Goal: Complete application form: Complete application form

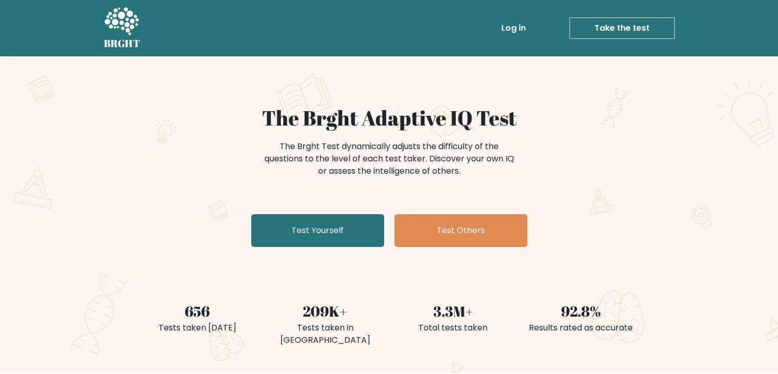
scroll to position [51, 0]
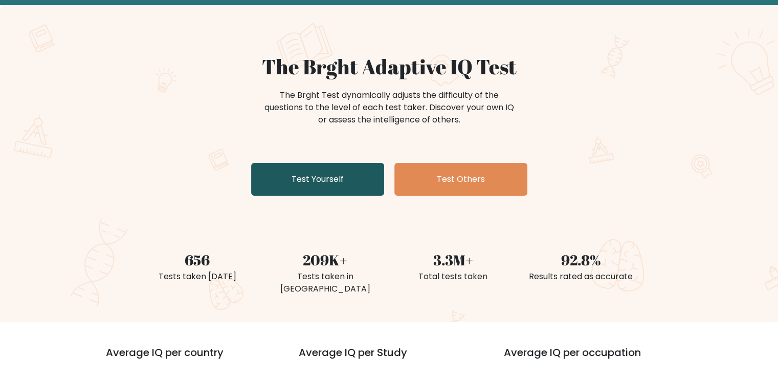
click at [366, 185] on link "Test Yourself" at bounding box center [317, 179] width 133 height 33
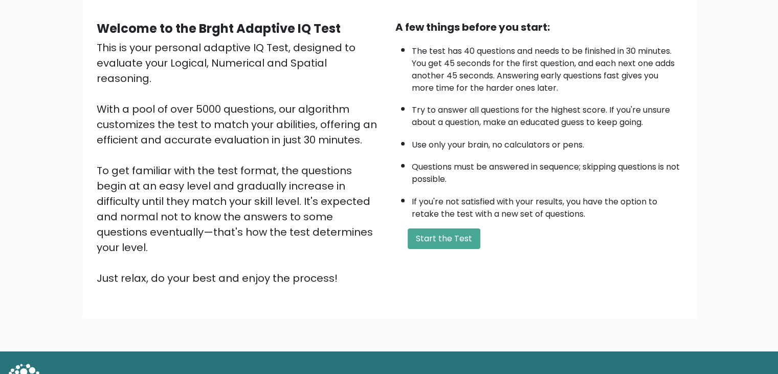
scroll to position [95, 0]
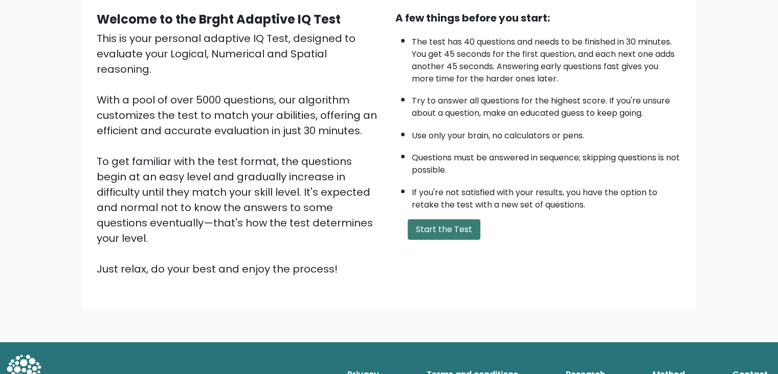
click at [445, 234] on button "Start the Test" at bounding box center [444, 229] width 73 height 20
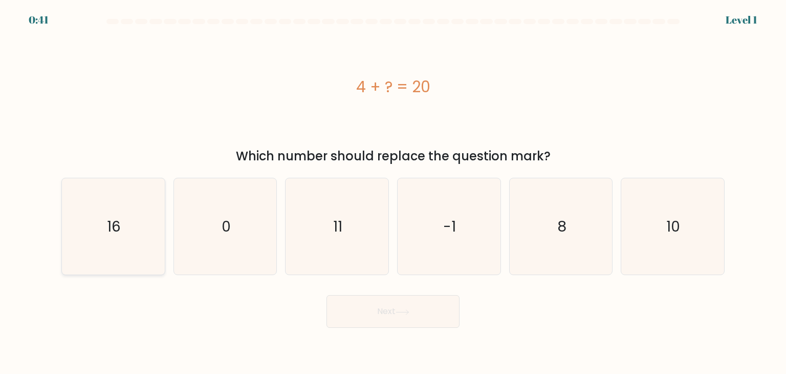
click at [151, 239] on icon "16" at bounding box center [113, 226] width 96 height 96
click at [393, 192] on input "a. 16" at bounding box center [393, 189] width 1 height 5
radio input "true"
click at [438, 316] on button "Next" at bounding box center [392, 311] width 133 height 33
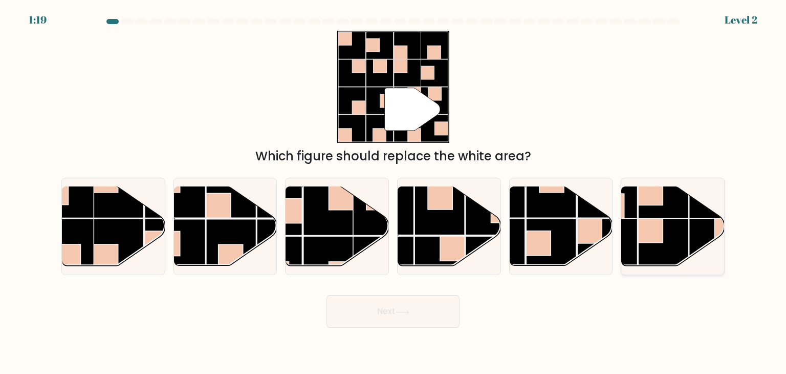
click at [660, 219] on rect at bounding box center [650, 229] width 25 height 25
click at [393, 192] on input "f." at bounding box center [393, 189] width 1 height 5
radio input "true"
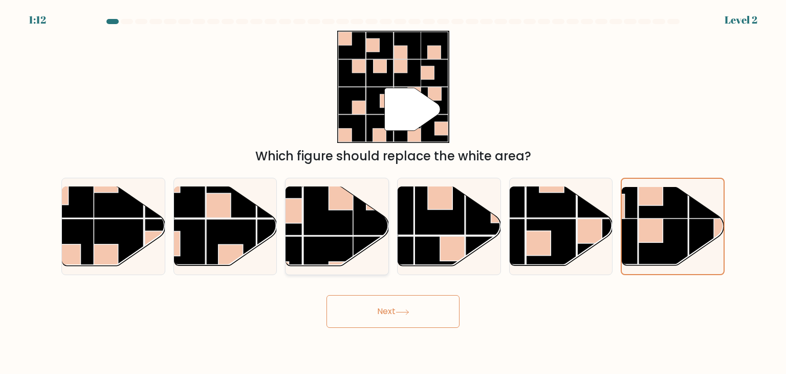
click at [315, 232] on rect at bounding box center [328, 210] width 50 height 50
click at [393, 192] on input "c." at bounding box center [393, 189] width 1 height 5
radio input "true"
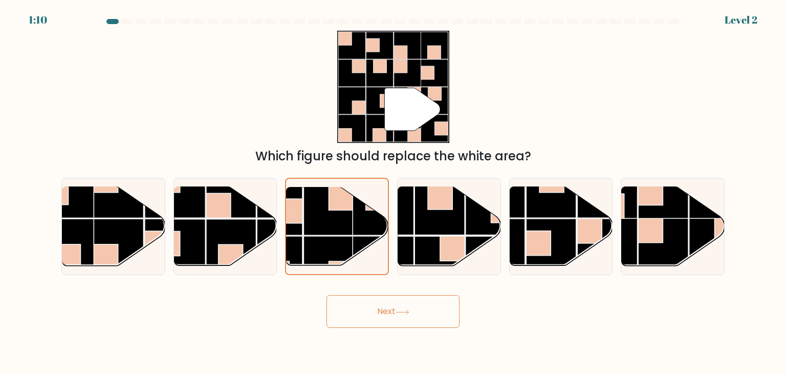
click at [377, 312] on button "Next" at bounding box center [392, 311] width 133 height 33
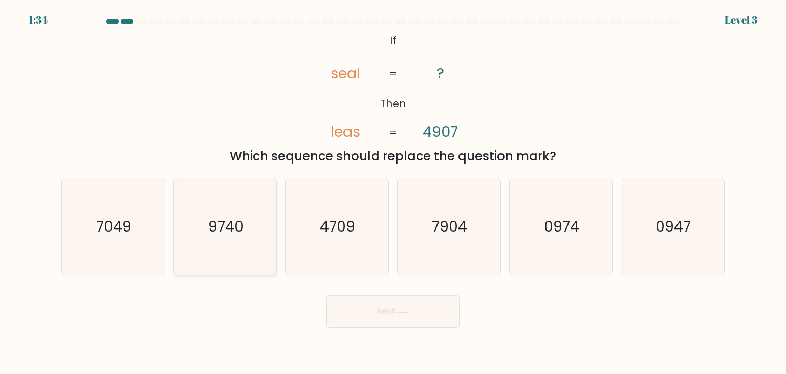
click at [233, 205] on icon "9740" at bounding box center [225, 226] width 96 height 96
click at [393, 192] on input "b. 9740" at bounding box center [393, 189] width 1 height 5
radio input "true"
click at [363, 308] on button "Next" at bounding box center [392, 311] width 133 height 33
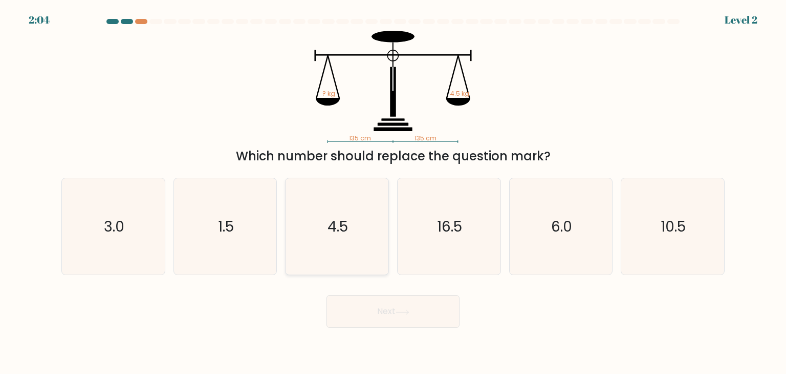
click at [334, 233] on text "4.5" at bounding box center [338, 226] width 20 height 20
click at [393, 192] on input "c. 4.5" at bounding box center [393, 189] width 1 height 5
radio input "true"
click at [355, 318] on button "Next" at bounding box center [392, 311] width 133 height 33
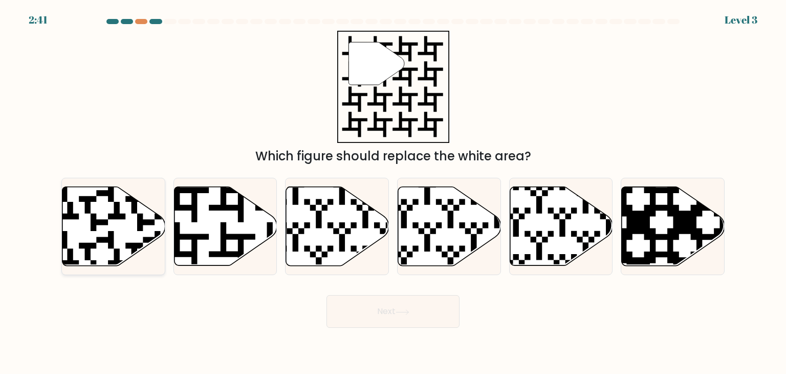
click at [97, 240] on icon at bounding box center [79, 184] width 186 height 186
click at [393, 192] on input "a." at bounding box center [393, 189] width 1 height 5
radio input "true"
click at [248, 230] on icon at bounding box center [225, 226] width 103 height 79
click at [393, 192] on input "b." at bounding box center [393, 189] width 1 height 5
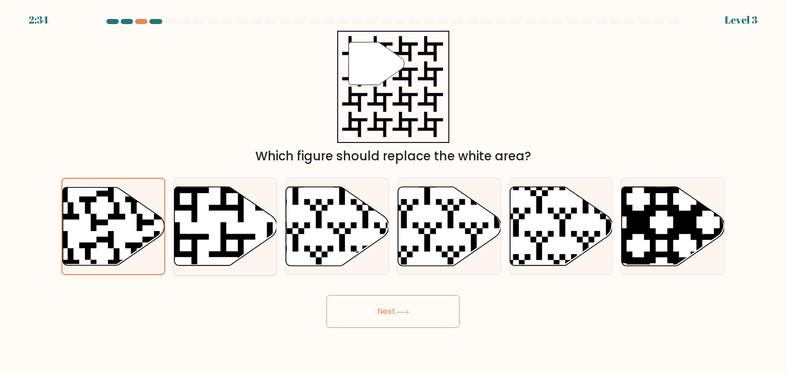
radio input "true"
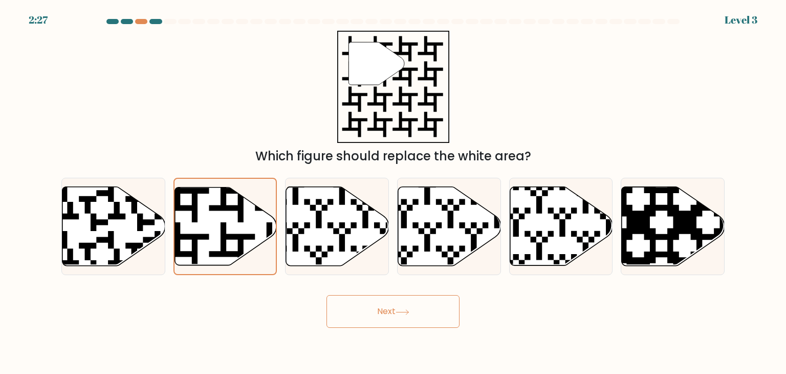
click at [378, 303] on button "Next" at bounding box center [392, 311] width 133 height 33
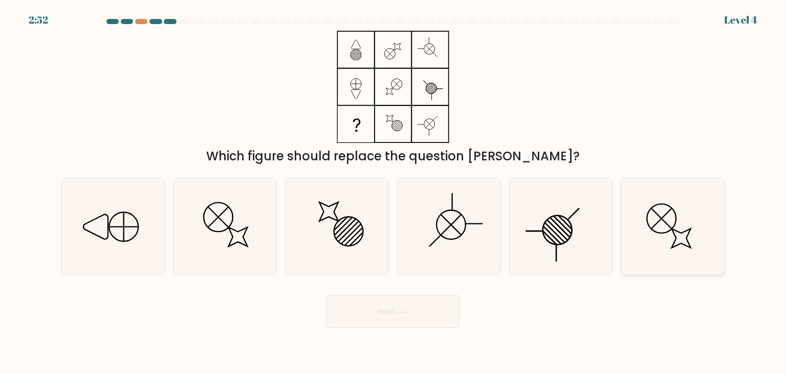
click at [660, 239] on icon at bounding box center [672, 226] width 96 height 96
click at [393, 192] on input "f." at bounding box center [393, 189] width 1 height 5
radio input "true"
click at [367, 300] on button "Next" at bounding box center [392, 311] width 133 height 33
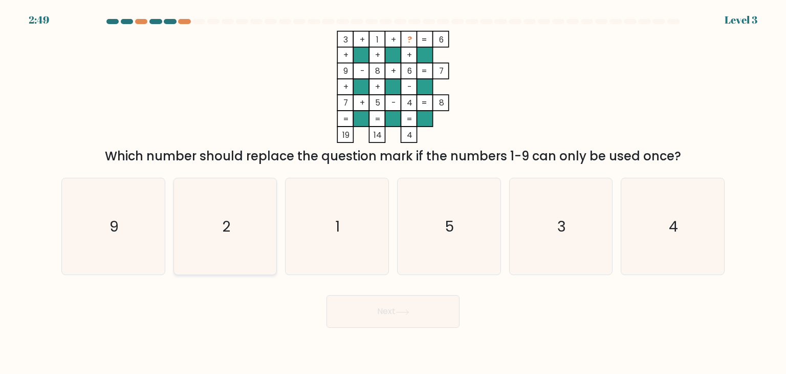
click at [252, 236] on icon "2" at bounding box center [225, 226] width 96 height 96
click at [393, 192] on input "b. 2" at bounding box center [393, 189] width 1 height 5
radio input "true"
click at [421, 306] on button "Next" at bounding box center [392, 311] width 133 height 33
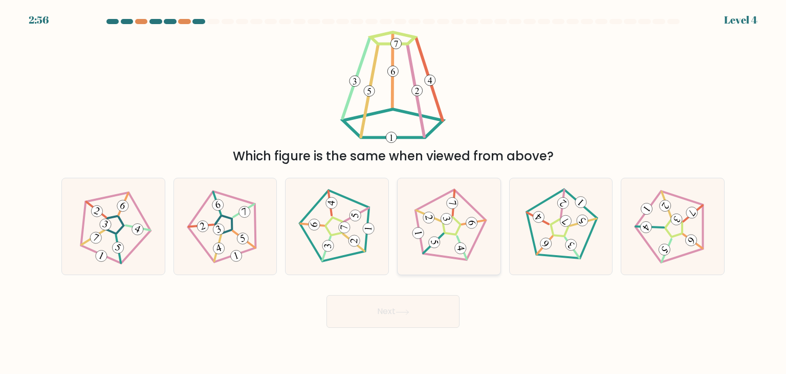
click at [478, 237] on 190 at bounding box center [452, 225] width 79 height 81
click at [393, 192] on input "d." at bounding box center [393, 189] width 1 height 5
radio input "true"
click at [413, 310] on button "Next" at bounding box center [392, 311] width 133 height 33
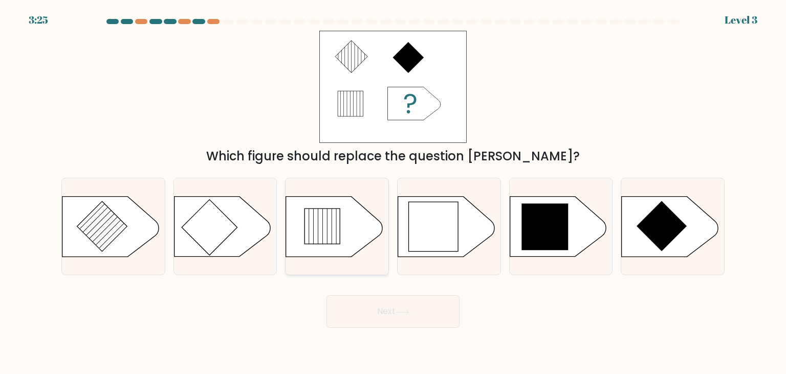
click at [338, 242] on icon at bounding box center [321, 225] width 35 height 35
click at [393, 192] on input "c." at bounding box center [393, 189] width 1 height 5
radio input "true"
click at [397, 310] on button "Next" at bounding box center [392, 311] width 133 height 33
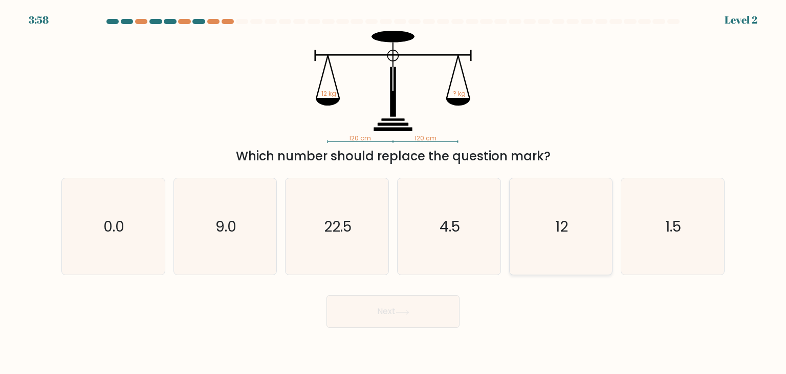
click at [554, 231] on icon "12" at bounding box center [561, 226] width 96 height 96
click at [393, 192] on input "e. 12" at bounding box center [393, 189] width 1 height 5
radio input "true"
click at [420, 319] on button "Next" at bounding box center [392, 311] width 133 height 33
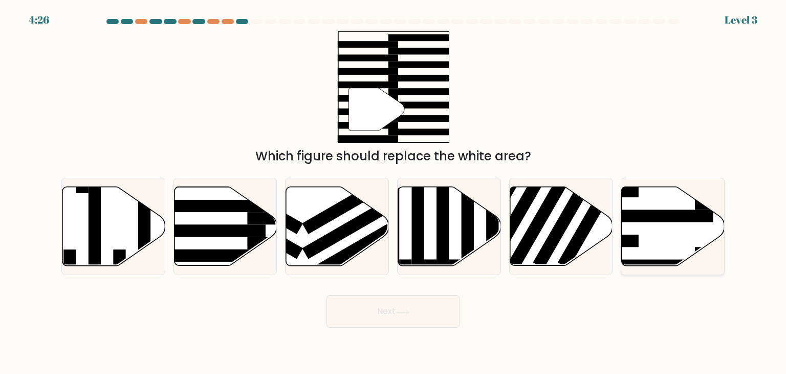
click at [643, 244] on icon at bounding box center [673, 226] width 103 height 79
click at [393, 192] on input "f." at bounding box center [393, 189] width 1 height 5
radio input "true"
click at [425, 320] on button "Next" at bounding box center [392, 311] width 133 height 33
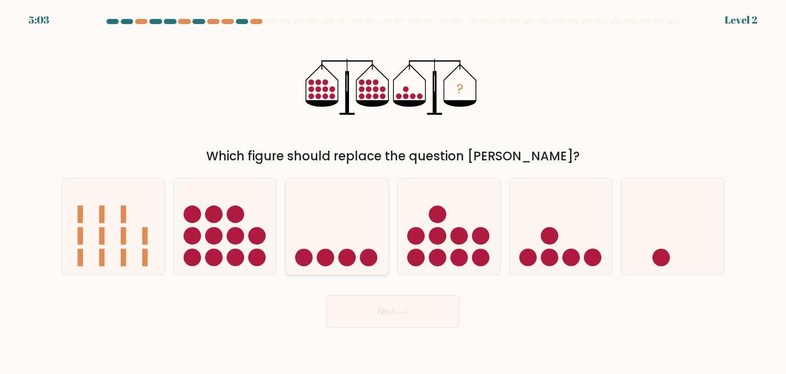
click at [360, 271] on div at bounding box center [337, 226] width 104 height 97
click at [393, 192] on input "c." at bounding box center [393, 189] width 1 height 5
radio input "true"
click at [535, 248] on icon at bounding box center [561, 226] width 103 height 85
click at [393, 192] on input "e." at bounding box center [393, 189] width 1 height 5
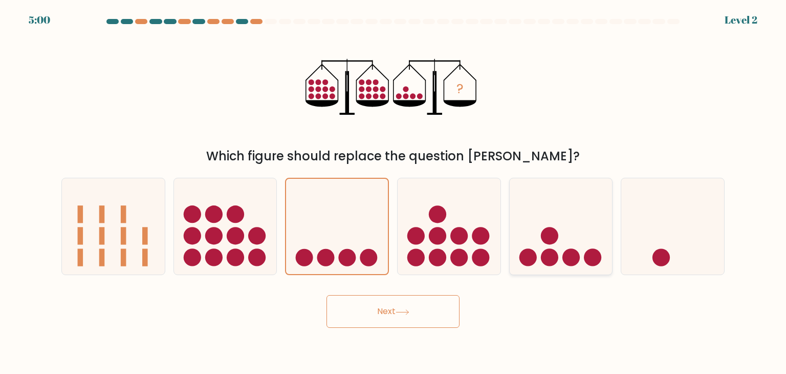
radio input "true"
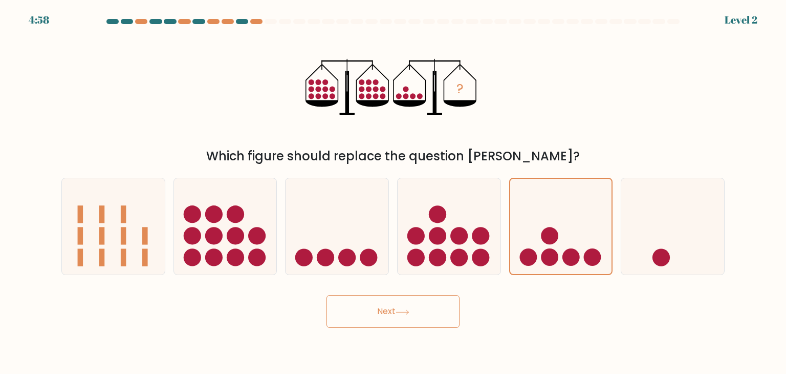
click at [423, 313] on button "Next" at bounding box center [392, 311] width 133 height 33
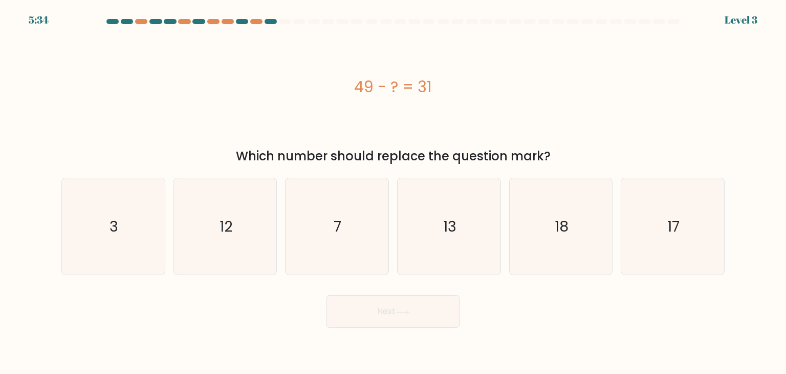
drag, startPoint x: 569, startPoint y: 258, endPoint x: 471, endPoint y: 291, distance: 103.2
click at [569, 258] on icon "18" at bounding box center [561, 226] width 96 height 96
click at [393, 192] on input "e. 18" at bounding box center [393, 189] width 1 height 5
radio input "true"
click at [355, 311] on button "Next" at bounding box center [392, 311] width 133 height 33
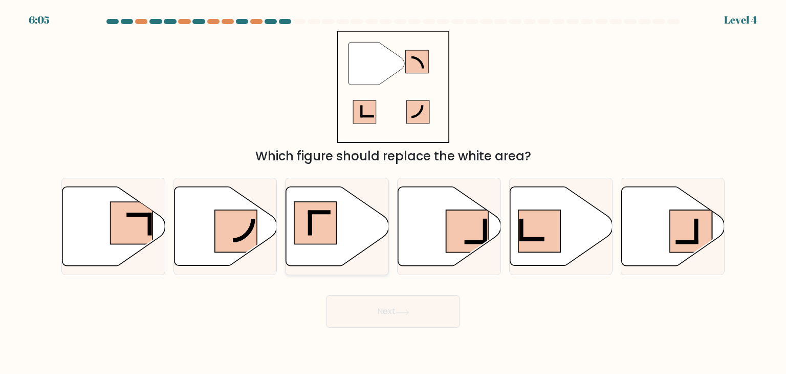
click at [354, 224] on icon at bounding box center [337, 226] width 103 height 79
click at [393, 192] on input "c." at bounding box center [393, 189] width 1 height 5
radio input "true"
click at [379, 303] on button "Next" at bounding box center [392, 311] width 133 height 33
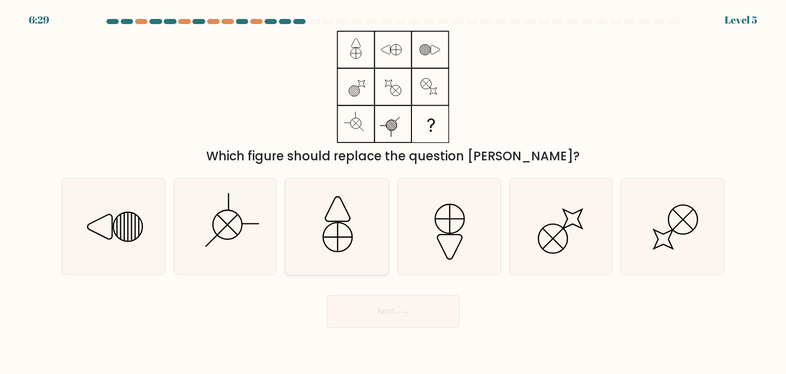
click at [330, 241] on icon at bounding box center [337, 226] width 96 height 96
click at [393, 192] on input "c." at bounding box center [393, 189] width 1 height 5
radio input "true"
click at [399, 305] on button "Next" at bounding box center [392, 311] width 133 height 33
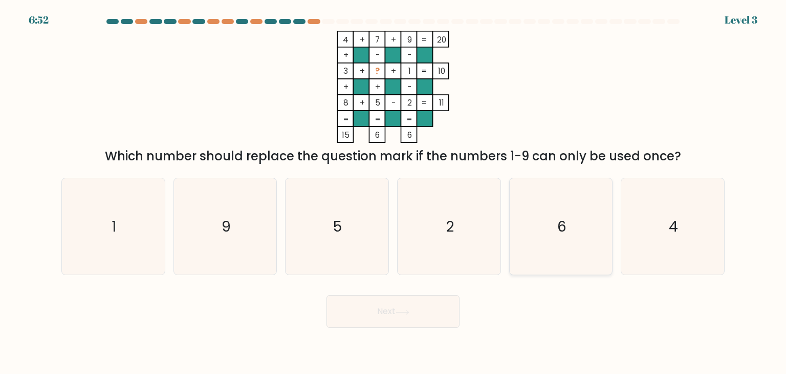
click at [551, 228] on icon "6" at bounding box center [561, 226] width 96 height 96
click at [393, 192] on input "e. 6" at bounding box center [393, 189] width 1 height 5
radio input "true"
click at [368, 316] on button "Next" at bounding box center [392, 311] width 133 height 33
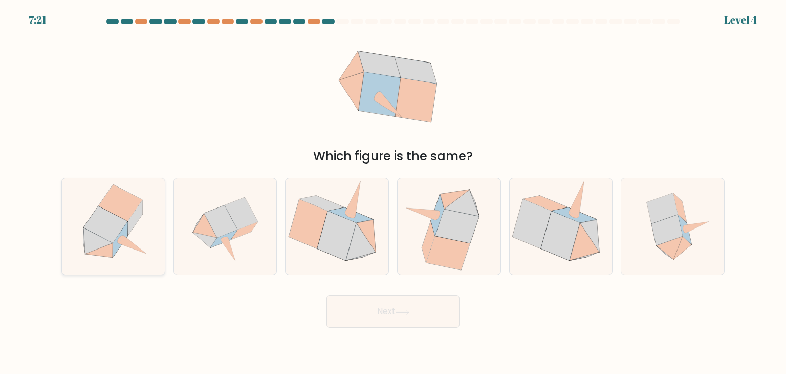
click at [124, 234] on icon at bounding box center [120, 239] width 15 height 35
click at [393, 192] on input "a." at bounding box center [393, 189] width 1 height 5
radio input "true"
click at [219, 235] on icon at bounding box center [220, 221] width 33 height 32
click at [393, 192] on input "b." at bounding box center [393, 189] width 1 height 5
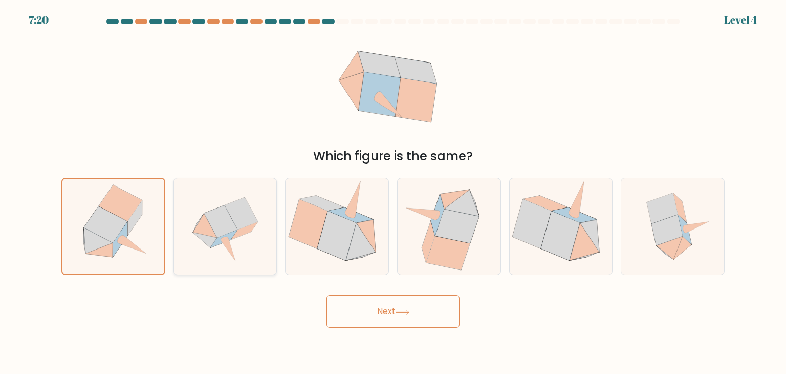
radio input "true"
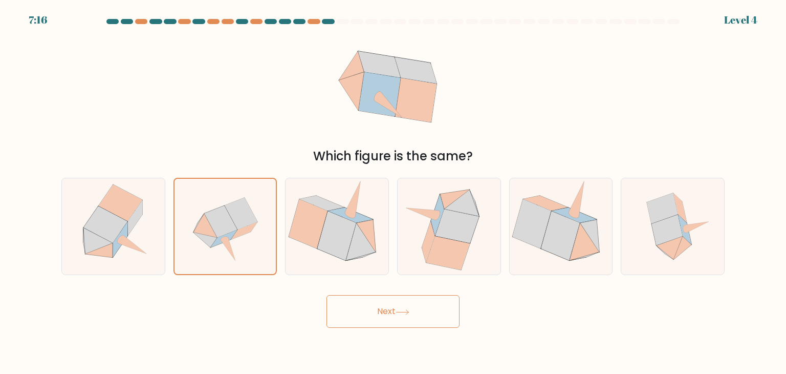
click at [387, 305] on button "Next" at bounding box center [392, 311] width 133 height 33
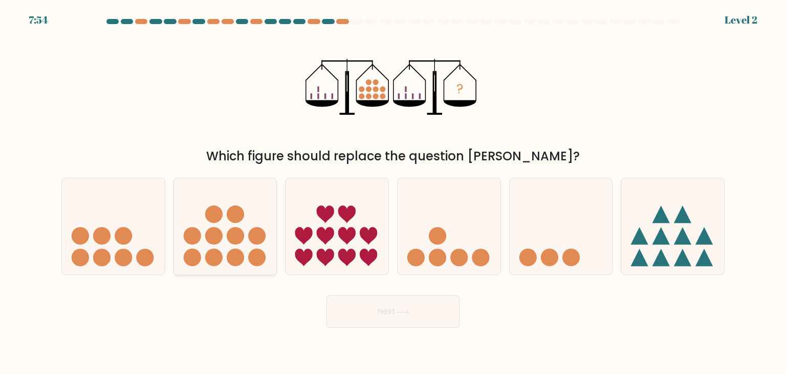
drag, startPoint x: 293, startPoint y: 265, endPoint x: 236, endPoint y: 272, distance: 57.8
click at [284, 267] on div "c." at bounding box center [337, 226] width 112 height 97
click at [237, 269] on div at bounding box center [225, 226] width 104 height 97
click at [393, 192] on input "b." at bounding box center [393, 189] width 1 height 5
radio input "true"
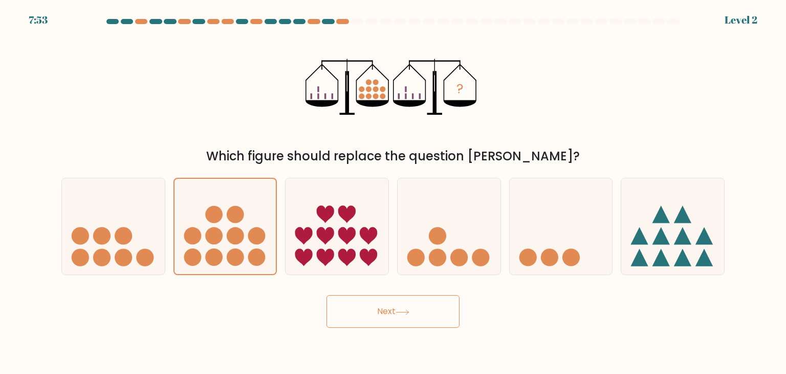
click at [356, 310] on button "Next" at bounding box center [392, 311] width 133 height 33
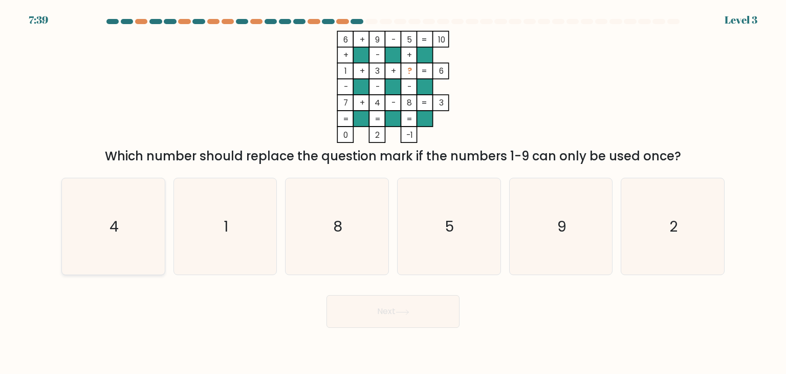
click at [133, 200] on icon "4" at bounding box center [113, 226] width 96 height 96
click at [393, 192] on input "a. 4" at bounding box center [393, 189] width 1 height 5
radio input "true"
click at [368, 314] on button "Next" at bounding box center [392, 311] width 133 height 33
click at [384, 314] on button "Next" at bounding box center [392, 311] width 133 height 33
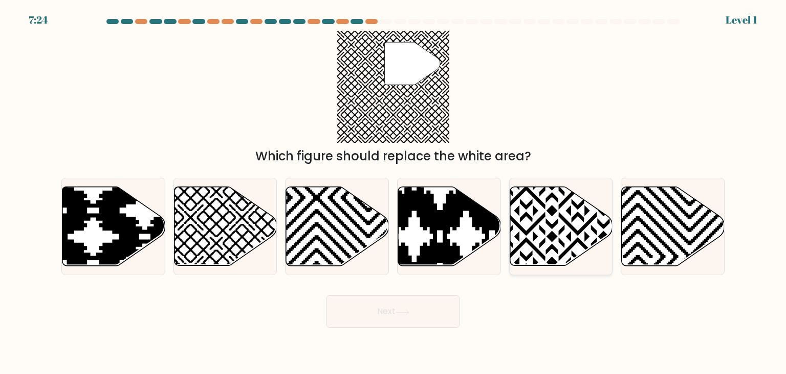
click at [556, 227] on icon at bounding box center [561, 226] width 103 height 79
click at [393, 192] on input "e." at bounding box center [393, 189] width 1 height 5
radio input "true"
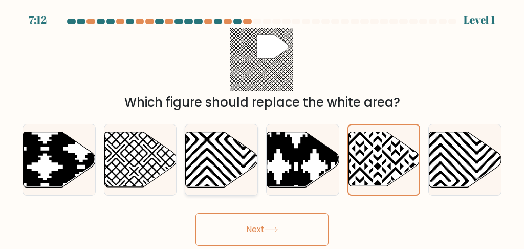
click at [236, 162] on icon at bounding box center [222, 158] width 72 height 55
click at [262, 127] on input "c." at bounding box center [262, 125] width 1 height 3
radio input "true"
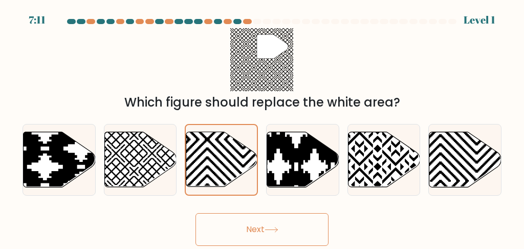
click at [245, 228] on button "Next" at bounding box center [261, 229] width 133 height 33
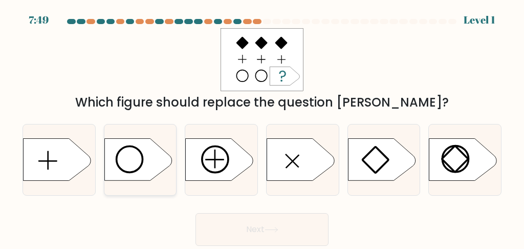
click at [156, 167] on icon at bounding box center [138, 160] width 68 height 42
click at [262, 127] on input "b." at bounding box center [262, 125] width 1 height 3
radio input "true"
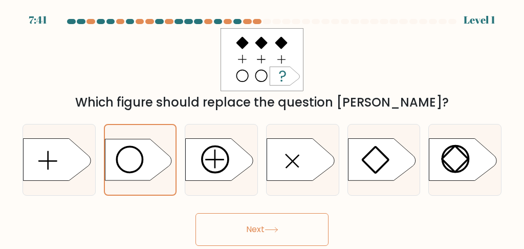
click at [269, 239] on button "Next" at bounding box center [261, 229] width 133 height 33
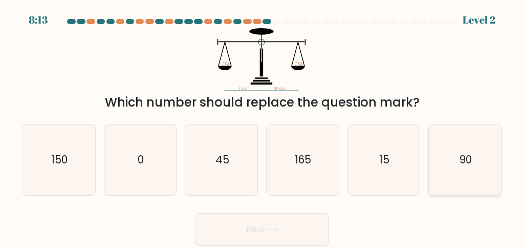
click at [452, 173] on icon "90" at bounding box center [465, 159] width 71 height 71
click at [262, 127] on input "f. 90" at bounding box center [262, 125] width 1 height 3
radio input "true"
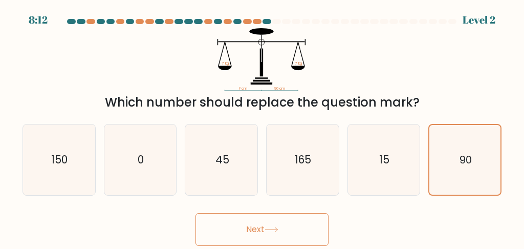
click at [295, 231] on button "Next" at bounding box center [261, 229] width 133 height 33
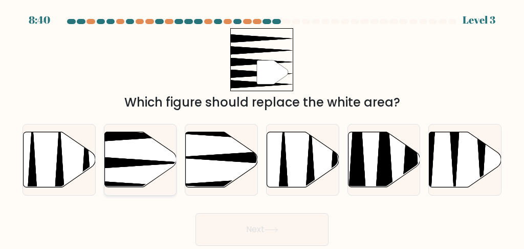
click at [130, 174] on icon at bounding box center [140, 158] width 72 height 55
click at [262, 127] on input "b." at bounding box center [262, 125] width 1 height 3
radio input "true"
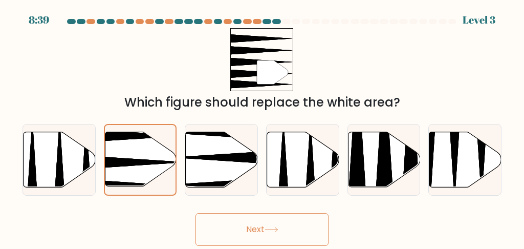
click at [268, 220] on button "Next" at bounding box center [261, 229] width 133 height 33
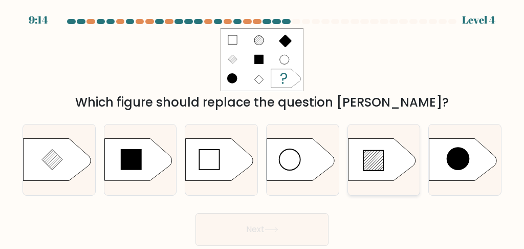
click at [389, 158] on icon at bounding box center [382, 160] width 68 height 42
click at [262, 127] on input "e." at bounding box center [262, 125] width 1 height 3
radio input "true"
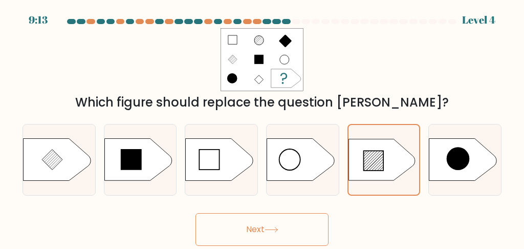
click at [305, 230] on button "Next" at bounding box center [261, 229] width 133 height 33
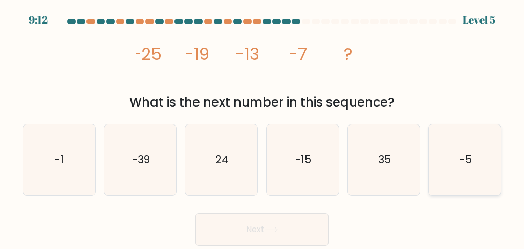
click at [468, 172] on icon "-5" at bounding box center [465, 159] width 71 height 71
click at [262, 127] on input "f. -5" at bounding box center [262, 125] width 1 height 3
radio input "true"
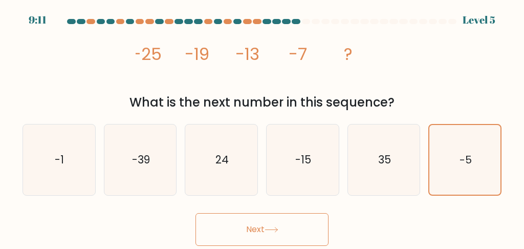
click at [289, 236] on button "Next" at bounding box center [261, 229] width 133 height 33
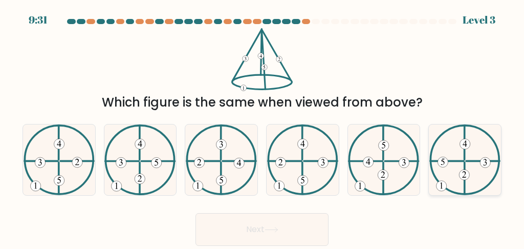
click at [451, 173] on icon at bounding box center [464, 159] width 71 height 71
click at [262, 127] on input "f." at bounding box center [262, 125] width 1 height 3
radio input "true"
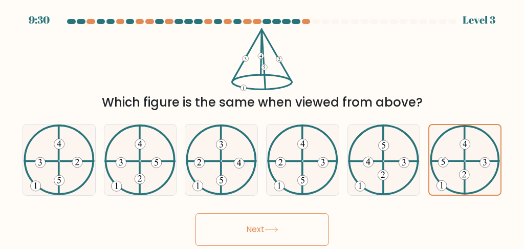
click at [305, 229] on button "Next" at bounding box center [261, 229] width 133 height 33
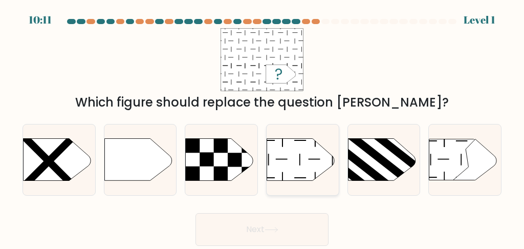
drag, startPoint x: 264, startPoint y: 155, endPoint x: 273, endPoint y: 159, distance: 10.4
click at [267, 156] on div "d." at bounding box center [302, 160] width 81 height 72
click at [285, 164] on icon at bounding box center [301, 160] width 68 height 42
click at [262, 127] on input "d." at bounding box center [262, 125] width 1 height 3
radio input "true"
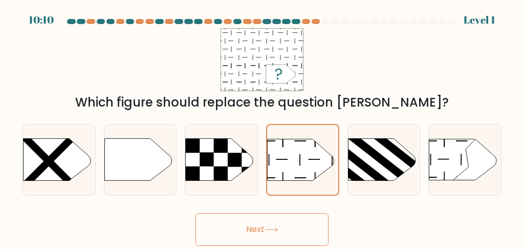
click at [284, 227] on button "Next" at bounding box center [261, 229] width 133 height 33
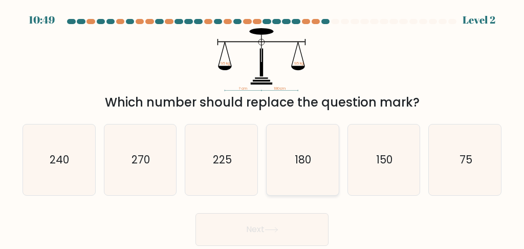
click at [290, 164] on icon "180" at bounding box center [302, 159] width 71 height 71
click at [262, 127] on input "d. 180" at bounding box center [262, 125] width 1 height 3
radio input "true"
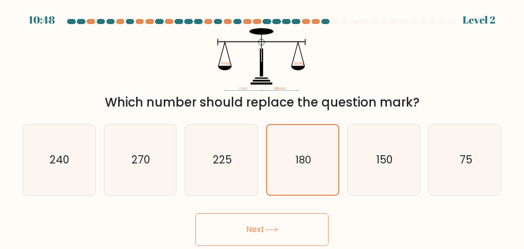
click at [276, 221] on button "Next" at bounding box center [261, 229] width 133 height 33
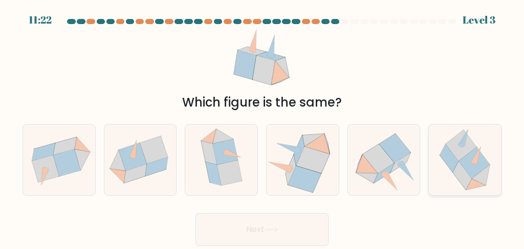
click at [469, 175] on icon at bounding box center [462, 175] width 18 height 29
click at [262, 127] on input "f." at bounding box center [262, 125] width 1 height 3
radio input "true"
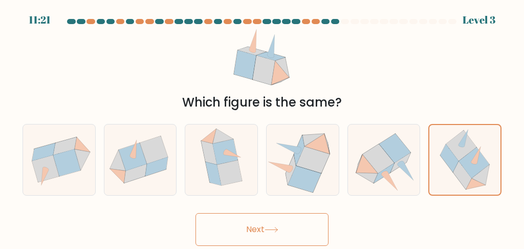
click at [277, 239] on button "Next" at bounding box center [261, 229] width 133 height 33
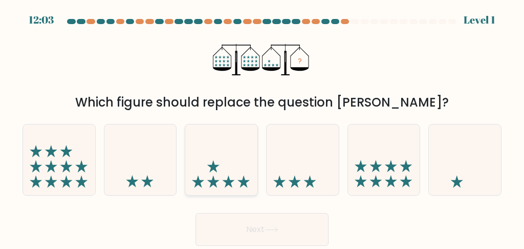
click at [231, 158] on icon at bounding box center [221, 159] width 72 height 60
click at [262, 127] on input "c." at bounding box center [262, 125] width 1 height 3
radio input "true"
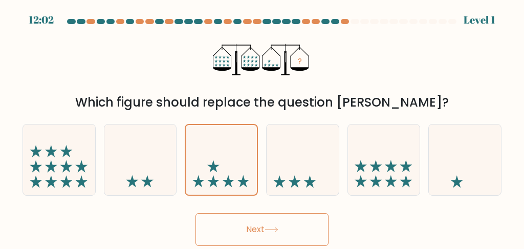
click at [234, 231] on button "Next" at bounding box center [261, 229] width 133 height 33
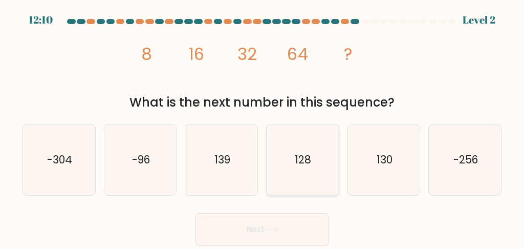
click at [311, 174] on icon "128" at bounding box center [302, 159] width 71 height 71
click at [262, 127] on input "d. 128" at bounding box center [262, 125] width 1 height 3
radio input "true"
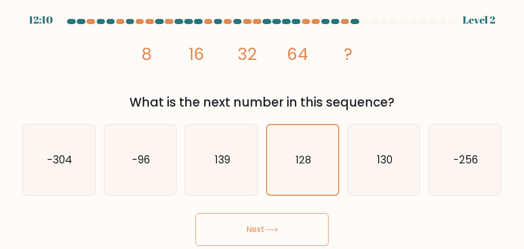
click at [294, 221] on button "Next" at bounding box center [261, 229] width 133 height 33
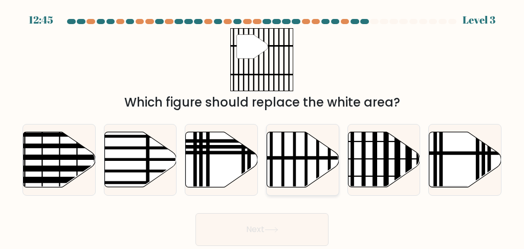
click at [297, 166] on icon at bounding box center [303, 158] width 72 height 55
click at [262, 127] on input "d." at bounding box center [262, 125] width 1 height 3
radio input "true"
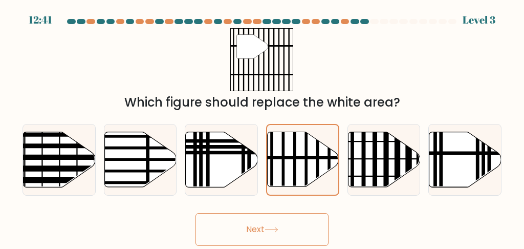
click at [264, 236] on button "Next" at bounding box center [261, 229] width 133 height 33
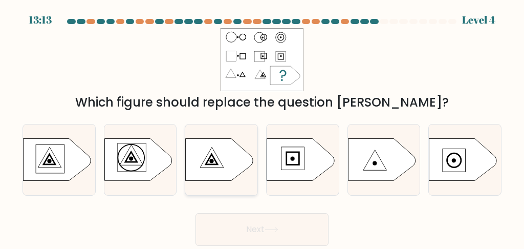
click at [212, 157] on icon at bounding box center [220, 160] width 68 height 42
click at [262, 127] on input "c." at bounding box center [262, 125] width 1 height 3
radio input "true"
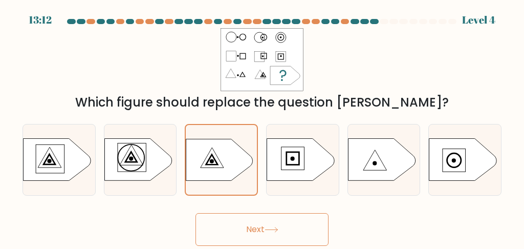
click at [228, 226] on button "Next" at bounding box center [261, 229] width 133 height 33
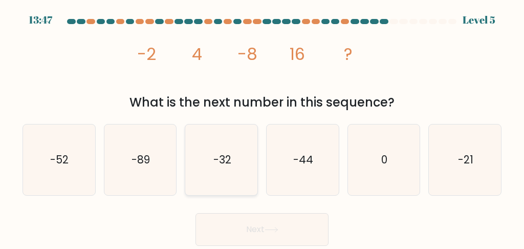
click at [215, 150] on icon "-32" at bounding box center [221, 159] width 71 height 71
click at [262, 127] on input "c. -32" at bounding box center [262, 125] width 1 height 3
radio input "true"
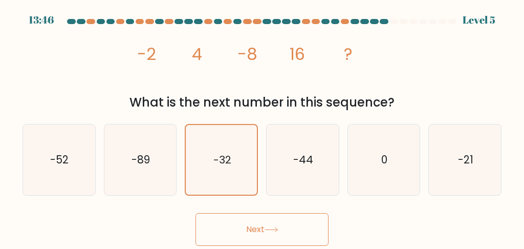
click at [285, 238] on button "Next" at bounding box center [261, 229] width 133 height 33
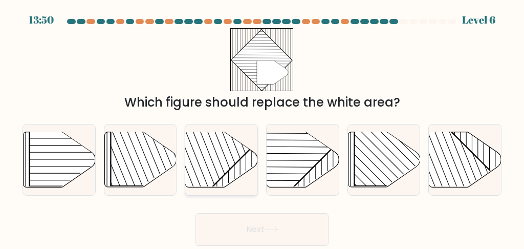
click at [227, 152] on rect at bounding box center [196, 130] width 141 height 141
click at [262, 127] on input "c." at bounding box center [262, 125] width 1 height 3
radio input "true"
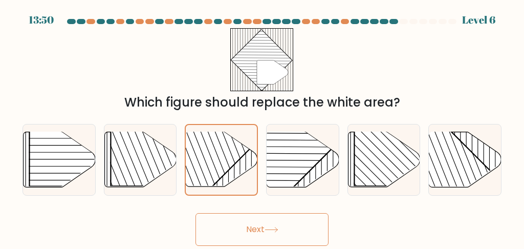
click at [244, 222] on button "Next" at bounding box center [261, 229] width 133 height 33
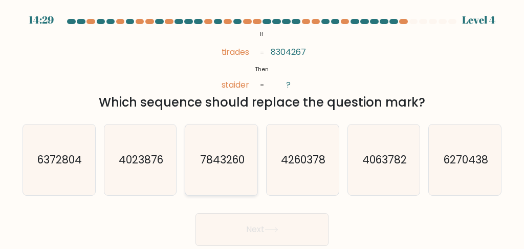
click at [194, 160] on icon "7843260" at bounding box center [221, 159] width 71 height 71
click at [262, 127] on input "c. 7843260" at bounding box center [262, 125] width 1 height 3
radio input "true"
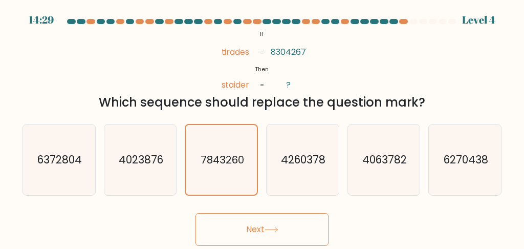
click at [281, 229] on button "Next" at bounding box center [261, 229] width 133 height 33
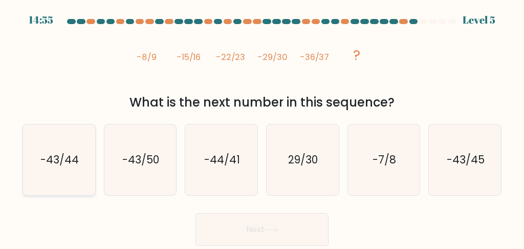
click at [76, 178] on icon "-43/44" at bounding box center [59, 159] width 71 height 71
click at [262, 127] on input "a. -43/44" at bounding box center [262, 125] width 1 height 3
radio input "true"
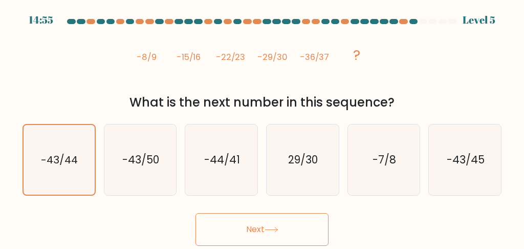
click at [283, 239] on button "Next" at bounding box center [261, 229] width 133 height 33
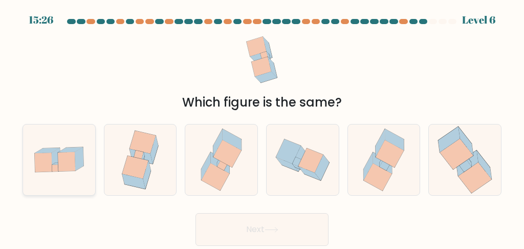
click at [82, 159] on icon at bounding box center [79, 159] width 9 height 24
click at [262, 127] on input "a." at bounding box center [262, 125] width 1 height 3
radio input "true"
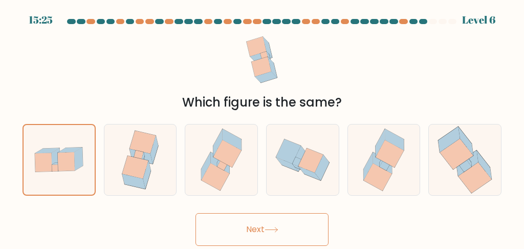
click at [293, 226] on button "Next" at bounding box center [261, 229] width 133 height 33
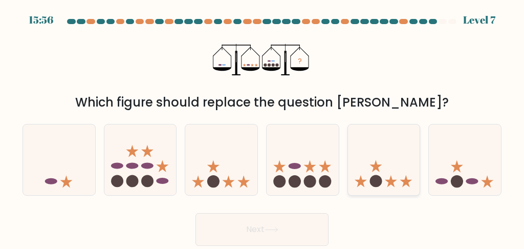
click at [380, 181] on circle at bounding box center [375, 181] width 12 height 12
click at [262, 127] on input "e." at bounding box center [262, 125] width 1 height 3
radio input "true"
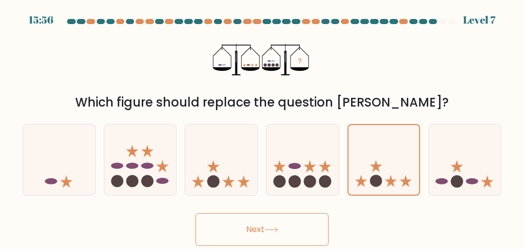
click at [255, 223] on button "Next" at bounding box center [261, 229] width 133 height 33
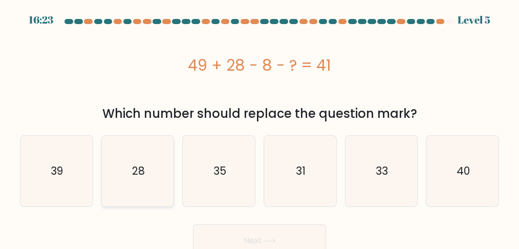
click at [136, 191] on icon "28" at bounding box center [137, 171] width 71 height 71
click at [259, 127] on input "b. 28" at bounding box center [259, 125] width 1 height 3
radio input "true"
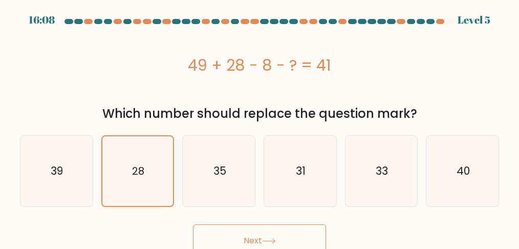
click at [286, 230] on button "Next" at bounding box center [259, 240] width 133 height 33
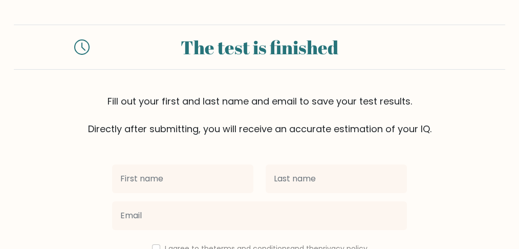
click at [219, 180] on input "text" at bounding box center [182, 178] width 141 height 29
type input "Rhean"
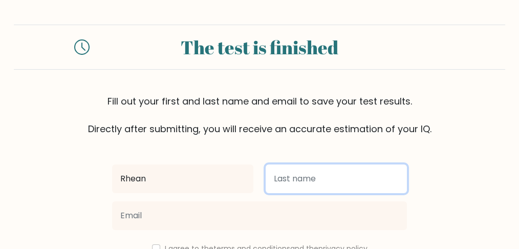
click at [319, 180] on input "text" at bounding box center [336, 178] width 141 height 29
type input "Socuahi"
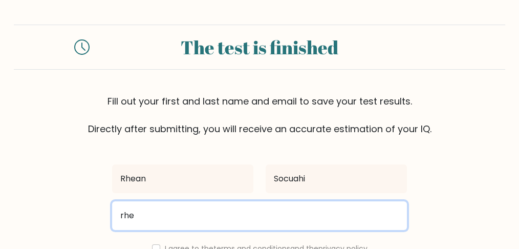
type input "rheansocuahi07@gmail.com"
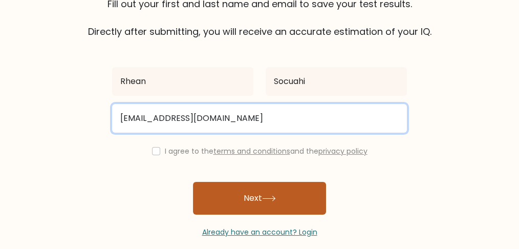
scroll to position [102, 0]
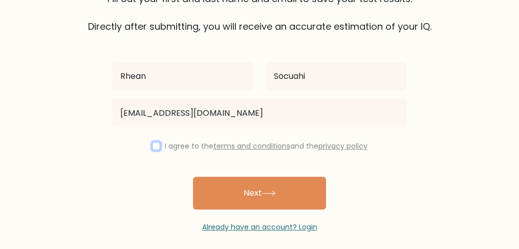
click at [155, 147] on input "checkbox" at bounding box center [156, 146] width 8 height 8
checkbox input "true"
click at [243, 190] on button "Next" at bounding box center [259, 193] width 133 height 33
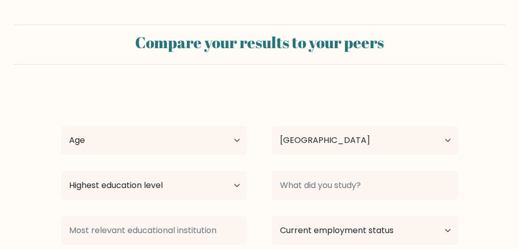
select select "PH"
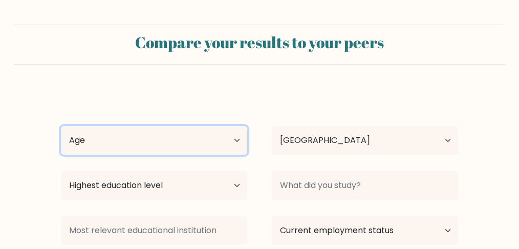
click at [243, 135] on select "Age Under [DEMOGRAPHIC_DATA] [DEMOGRAPHIC_DATA] [DEMOGRAPHIC_DATA] [DEMOGRAPHIC…" at bounding box center [154, 140] width 186 height 29
select select "18_24"
click at [61, 126] on select "Age Under 18 years old 18-24 years old 25-34 years old 35-44 years old 45-54 ye…" at bounding box center [154, 140] width 186 height 29
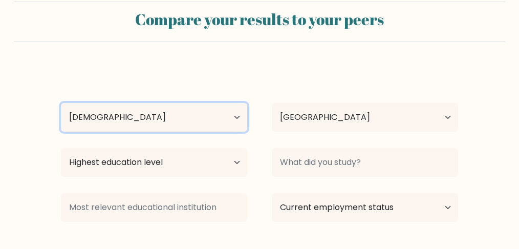
scroll to position [34, 0]
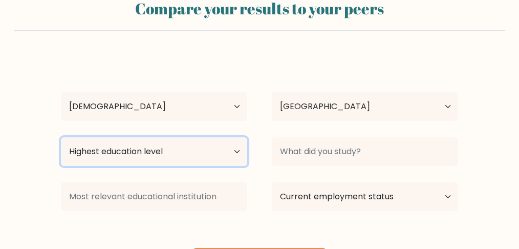
click at [238, 148] on select "Highest education level No schooling Primary Lower Secondary Upper Secondary Oc…" at bounding box center [154, 151] width 186 height 29
select select "bachelors_degree"
click at [61, 137] on select "Highest education level No schooling Primary Lower Secondary Upper Secondary Oc…" at bounding box center [154, 151] width 186 height 29
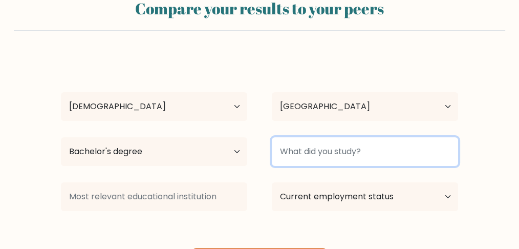
click at [336, 160] on input at bounding box center [365, 151] width 186 height 29
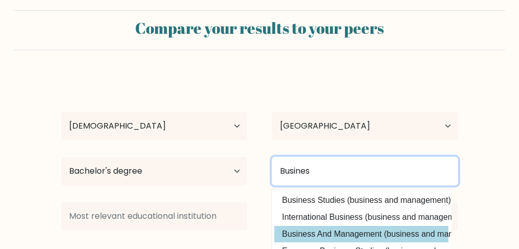
scroll to position [0, 0]
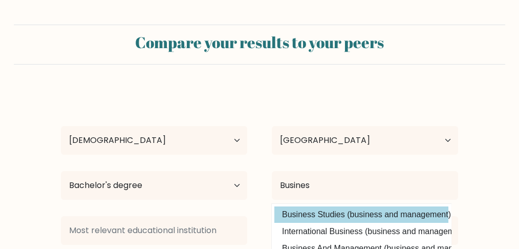
click at [353, 215] on option "Business Studies (business and management)" at bounding box center [361, 214] width 174 height 16
type input "Business Studies"
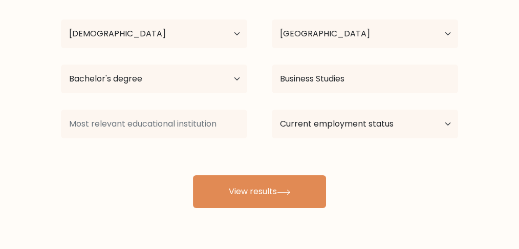
scroll to position [136, 0]
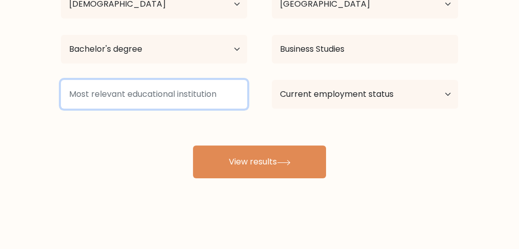
click at [127, 87] on input at bounding box center [154, 94] width 186 height 29
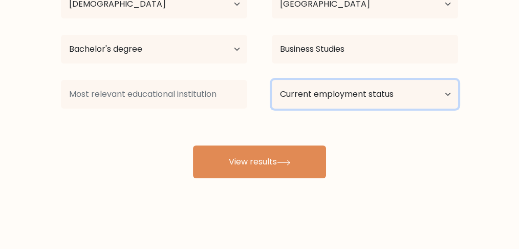
click at [328, 84] on select "Current employment status Employed Student Retired Other / prefer not to answer" at bounding box center [365, 94] width 186 height 29
select select "student"
click at [272, 80] on select "Current employment status Employed Student Retired Other / prefer not to answer" at bounding box center [365, 94] width 186 height 29
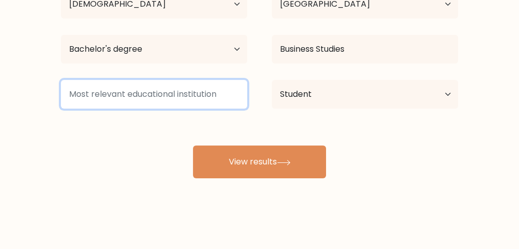
drag, startPoint x: 193, startPoint y: 98, endPoint x: 205, endPoint y: 109, distance: 16.3
click at [194, 98] on input at bounding box center [154, 94] width 186 height 29
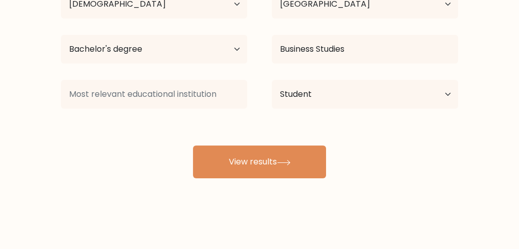
click at [240, 142] on div "Rhean Socuahi Age Under 18 years old 18-24 years old 25-34 years old 35-44 year…" at bounding box center [259, 65] width 409 height 225
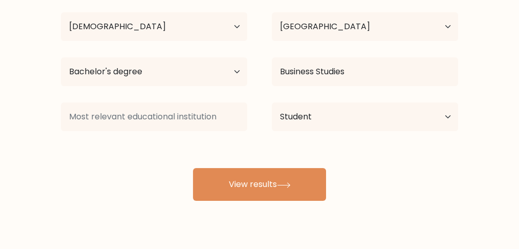
scroll to position [102, 0]
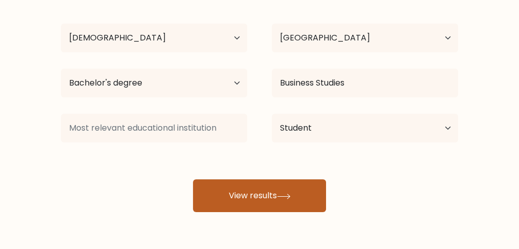
click at [259, 202] on button "View results" at bounding box center [259, 195] width 133 height 33
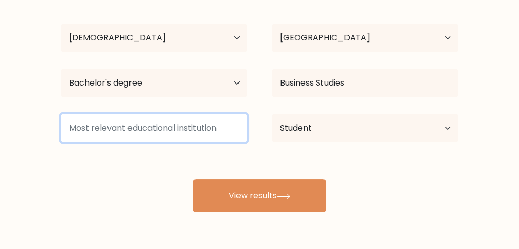
click at [192, 128] on input at bounding box center [154, 128] width 186 height 29
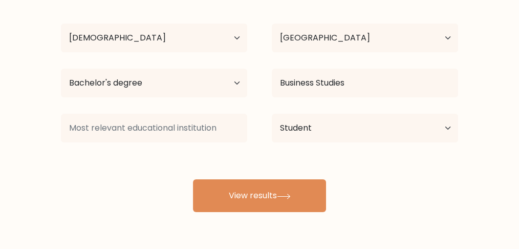
click at [252, 85] on div "Highest education level No schooling Primary Lower Secondary Upper Secondary Oc…" at bounding box center [154, 82] width 211 height 37
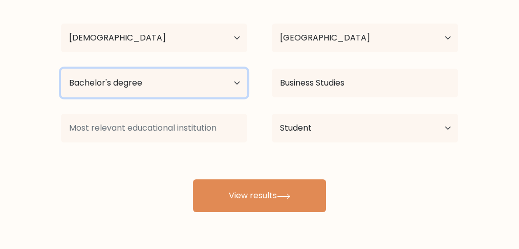
click at [242, 86] on select "Highest education level No schooling Primary Lower Secondary Upper Secondary Oc…" at bounding box center [154, 83] width 186 height 29
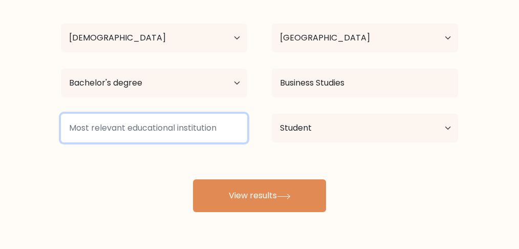
click at [174, 125] on input at bounding box center [154, 128] width 186 height 29
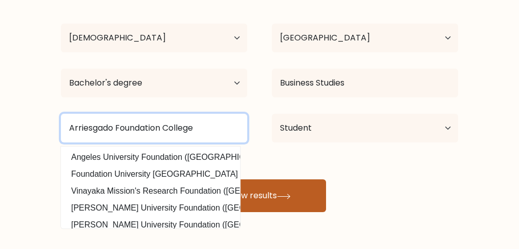
type input "Arriesgado Foundation College"
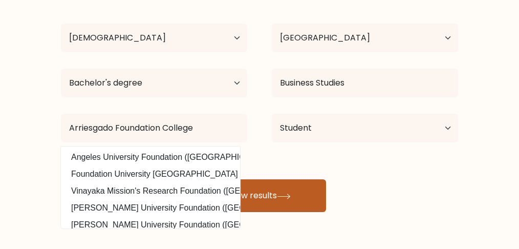
click at [283, 187] on button "View results" at bounding box center [259, 195] width 133 height 33
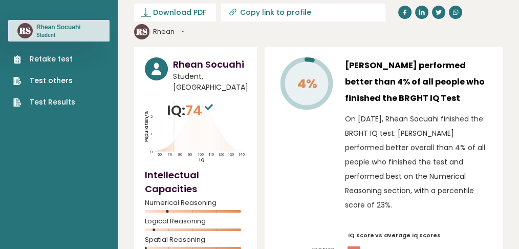
scroll to position [68, 0]
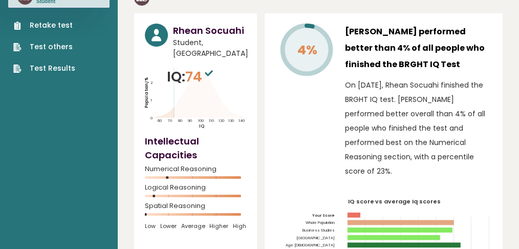
click at [305, 144] on div "4%" at bounding box center [305, 104] width 61 height 160
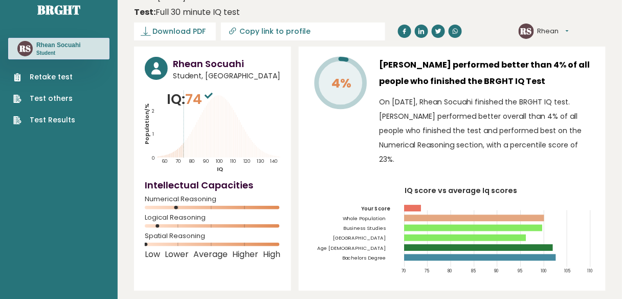
scroll to position [41, 0]
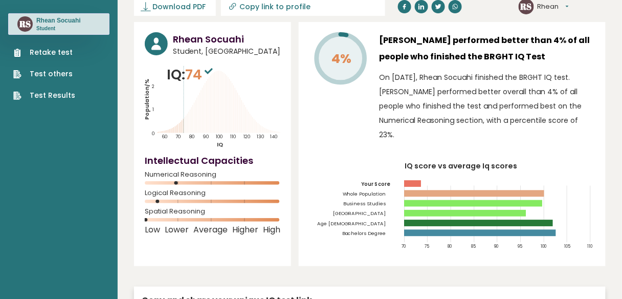
click at [249, 83] on icon "Population/% IQ 0 1 2 60 70 80 90 100 110 120 130 140" at bounding box center [213, 106] width 136 height 84
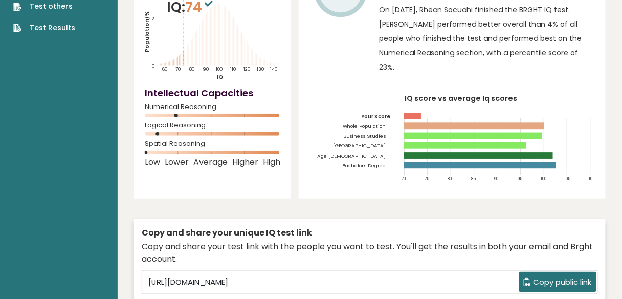
scroll to position [123, 0]
